Goal: Use online tool/utility: Utilize a website feature to perform a specific function

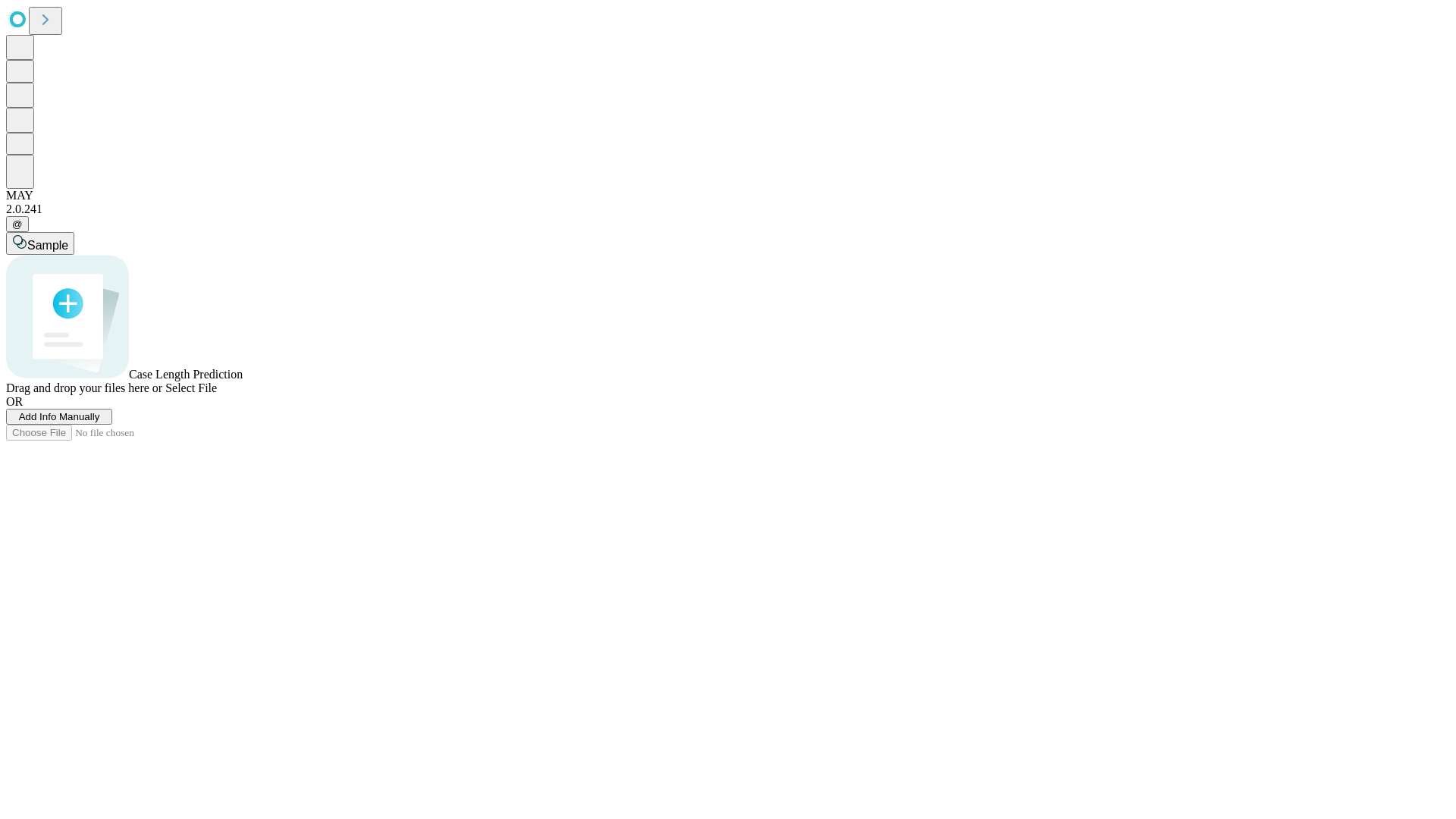
click at [100, 422] on span "Add Info Manually" at bounding box center [59, 417] width 81 height 12
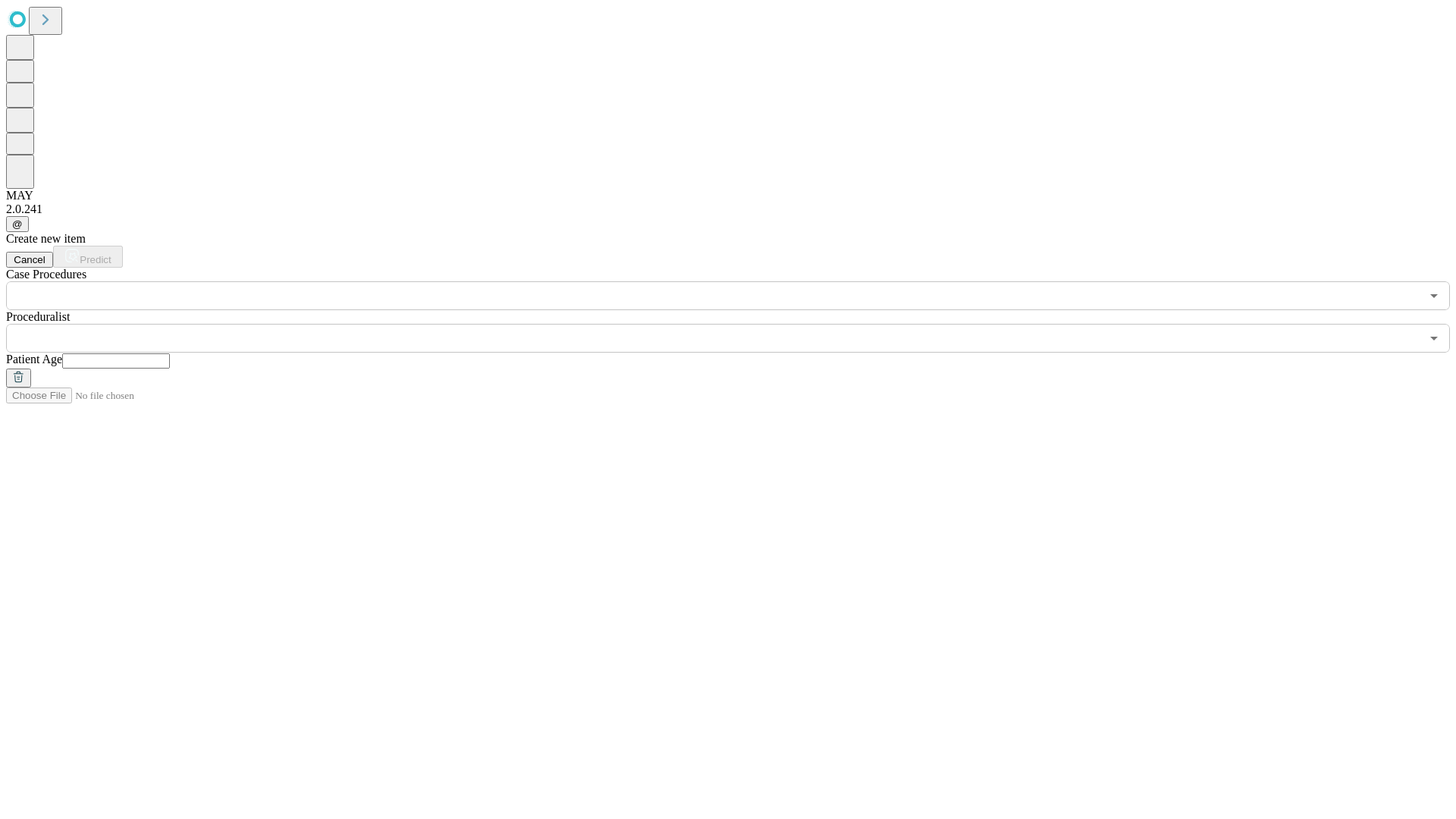
click at [170, 354] on input "text" at bounding box center [116, 361] width 107 height 15
type input "**"
click at [739, 324] on input "text" at bounding box center [713, 338] width 1415 height 29
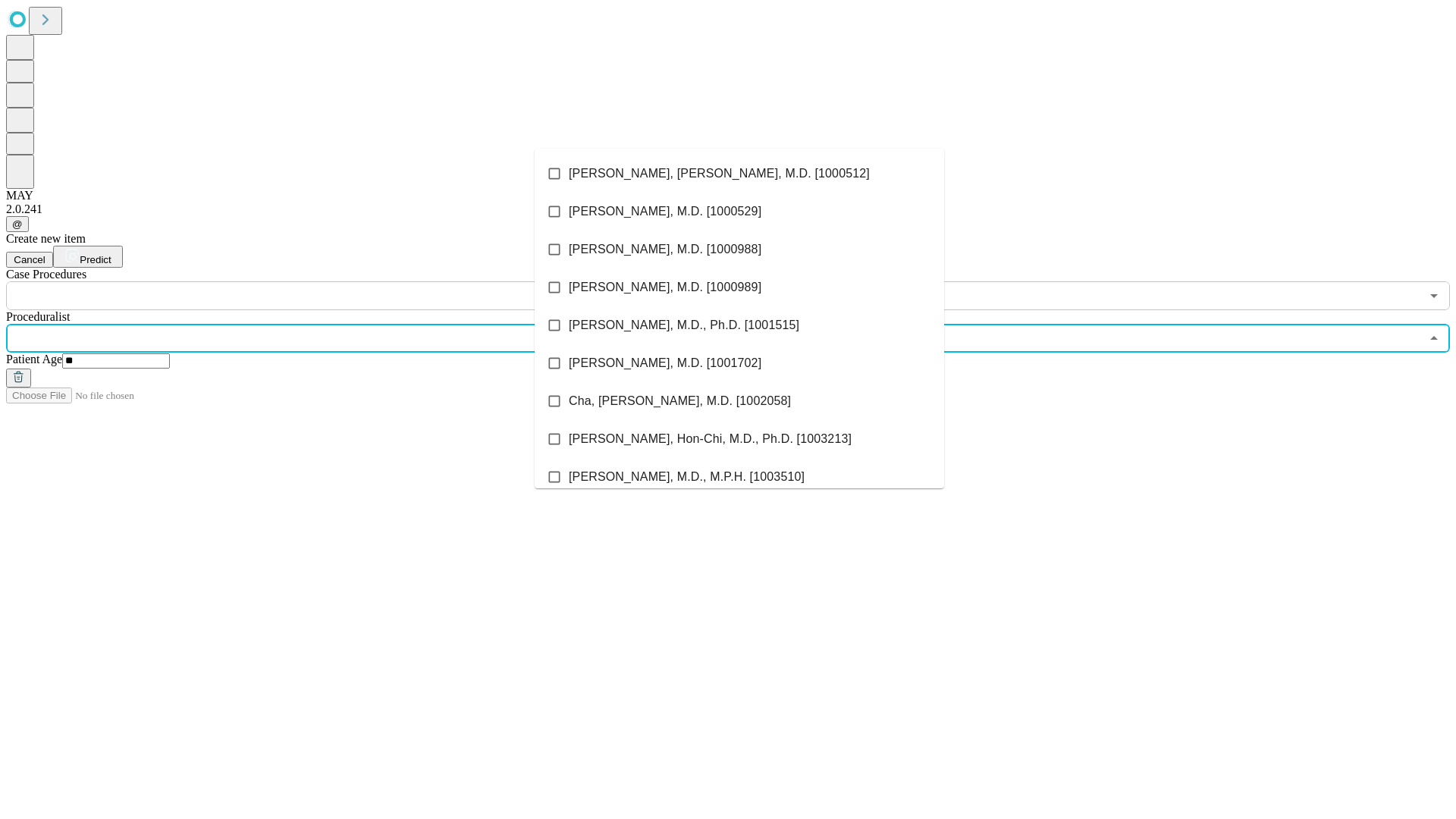
click at [740, 174] on li "[PERSON_NAME], [PERSON_NAME], M.D. [1000512]" at bounding box center [740, 174] width 410 height 38
click at [318, 281] on input "text" at bounding box center [713, 295] width 1415 height 29
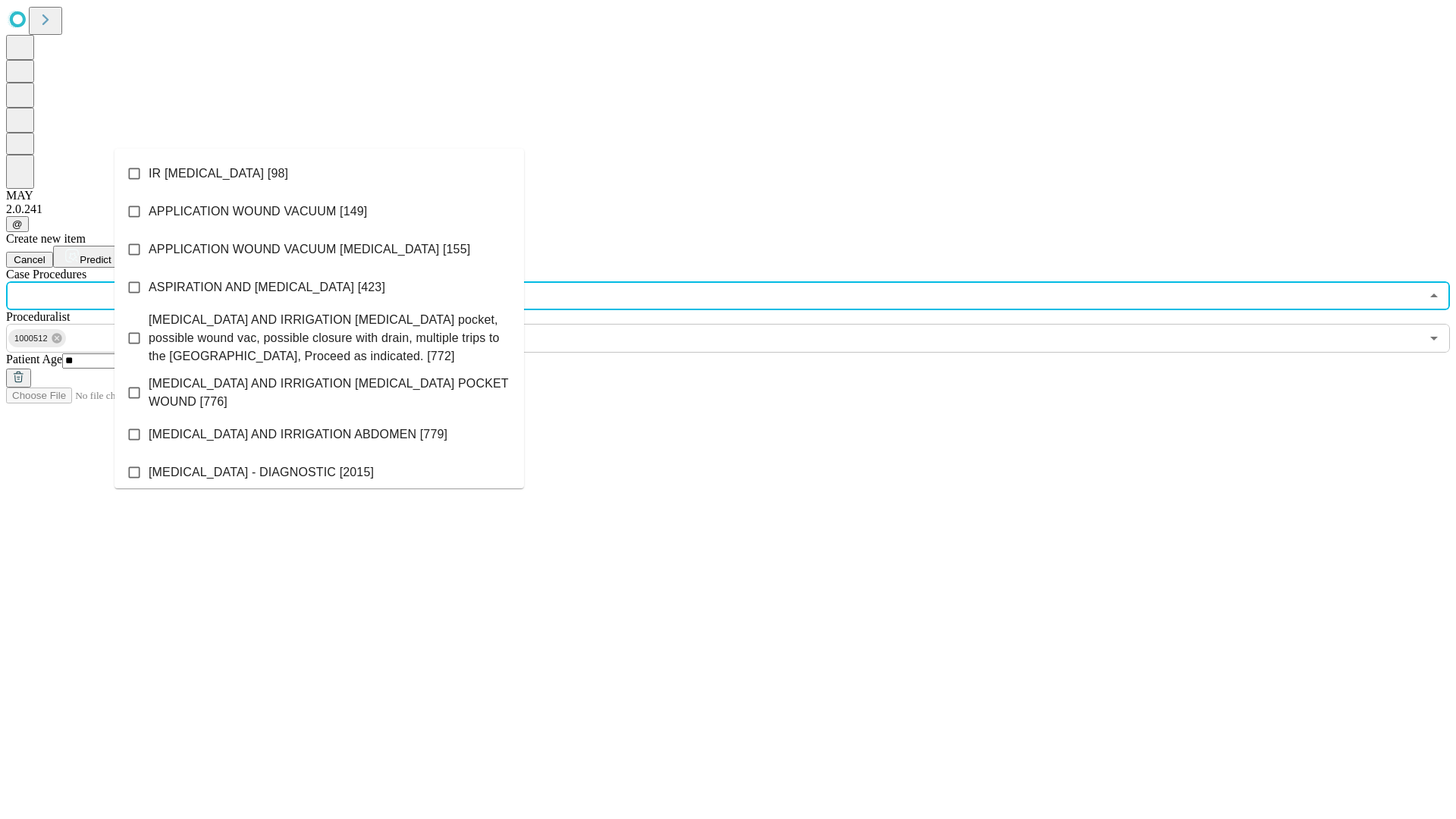
click at [319, 174] on li "IR [MEDICAL_DATA] [98]" at bounding box center [320, 174] width 410 height 38
click at [111, 254] on span "Predict" at bounding box center [95, 260] width 31 height 12
